Goal: Communication & Community: Answer question/provide support

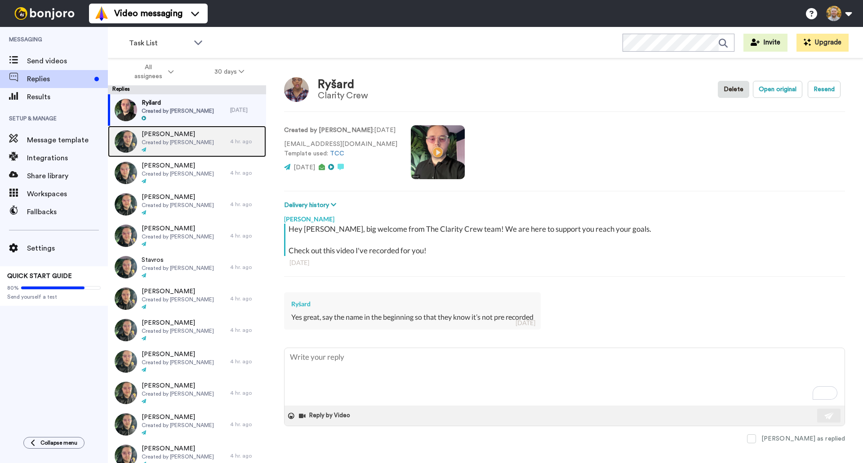
click at [218, 148] on div "[PERSON_NAME] Created by [PERSON_NAME]" at bounding box center [169, 141] width 122 height 31
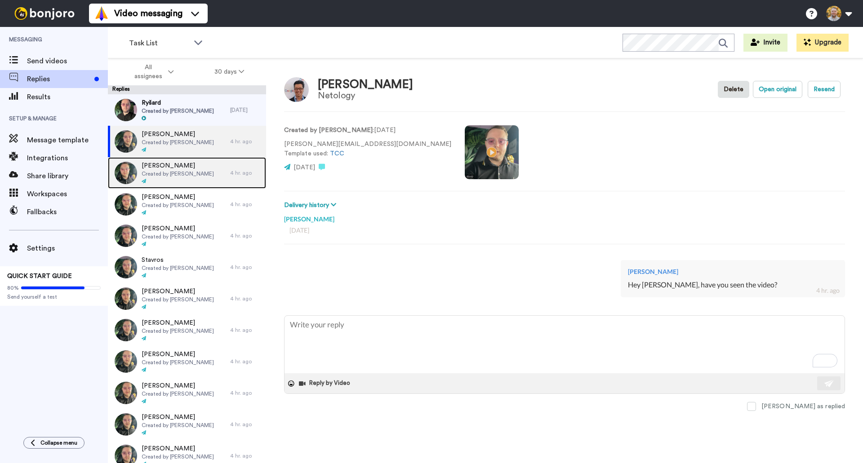
click at [226, 180] on div "[PERSON_NAME] Created by [PERSON_NAME] 4 hr. ago" at bounding box center [187, 172] width 158 height 31
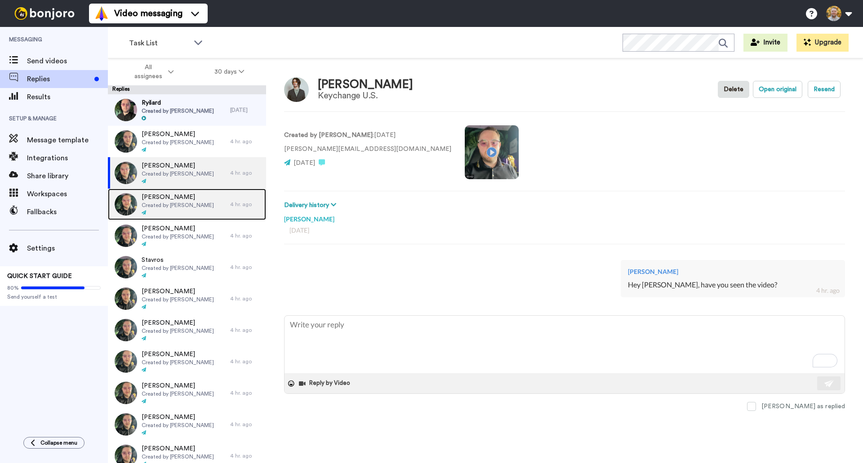
click at [229, 212] on div "[PERSON_NAME] Created by [PERSON_NAME] 4 hr. ago" at bounding box center [187, 204] width 158 height 31
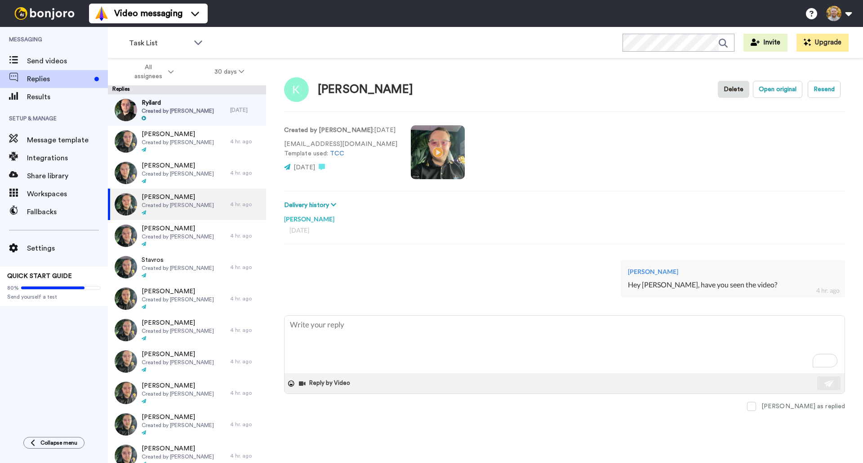
type textarea "x"
